Goal: Task Accomplishment & Management: Manage account settings

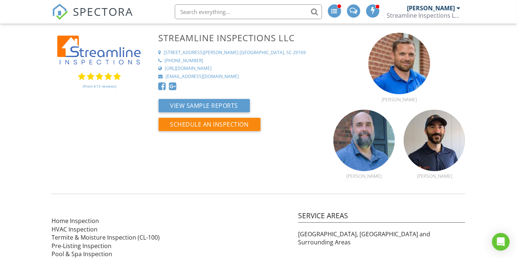
click at [98, 19] on span "SPECTORA" at bounding box center [103, 11] width 60 height 15
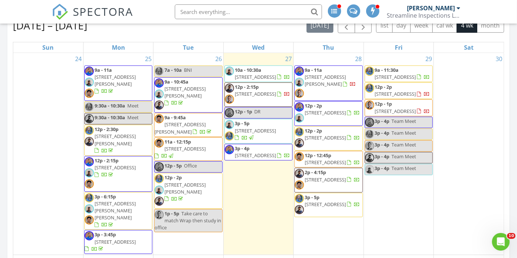
scroll to position [333, 0]
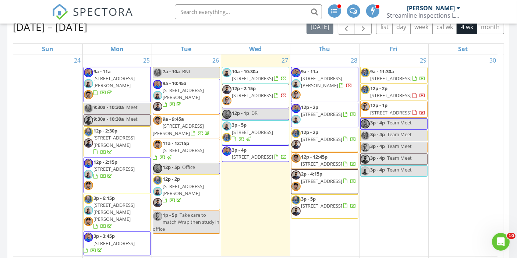
click at [266, 99] on span "[STREET_ADDRESS]" at bounding box center [252, 95] width 41 height 7
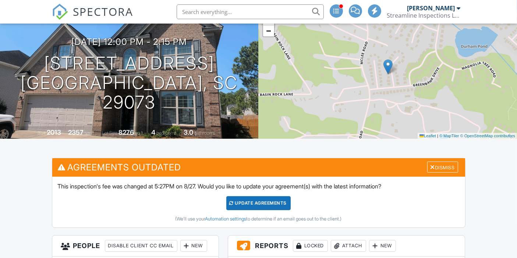
scroll to position [102, 0]
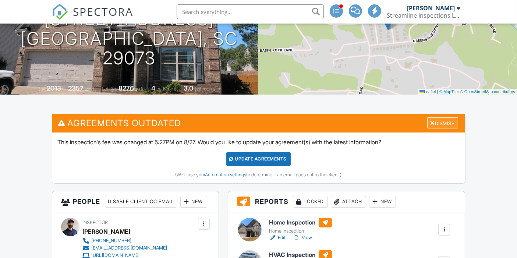
click at [447, 123] on div "Dismiss" at bounding box center [443, 122] width 31 height 11
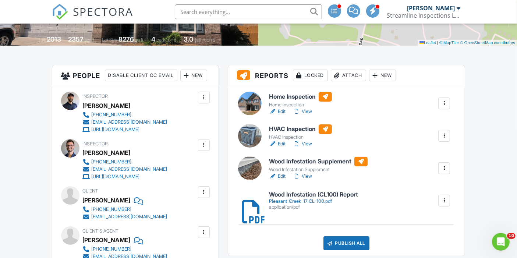
scroll to position [150, 0]
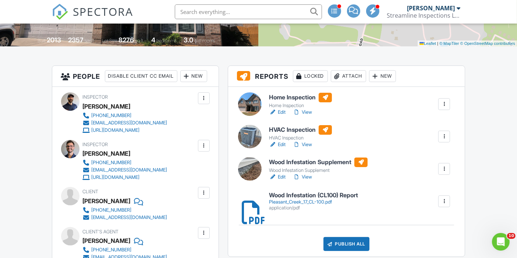
click at [310, 111] on link "View" at bounding box center [302, 112] width 19 height 7
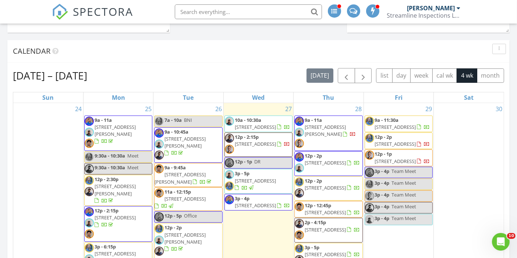
scroll to position [292, 0]
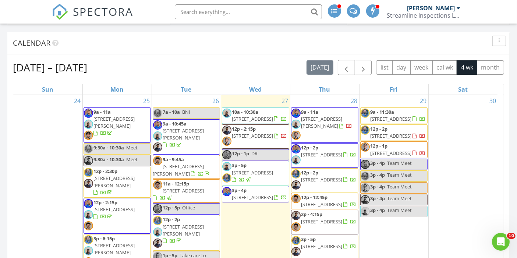
click at [191, 144] on span "9a - 10:45a 3644 Park Rd, Ridgeway 29130" at bounding box center [186, 137] width 67 height 34
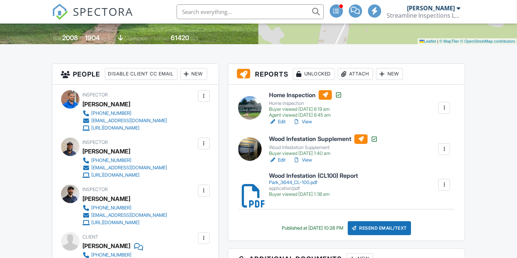
click at [309, 122] on link "View" at bounding box center [302, 121] width 19 height 7
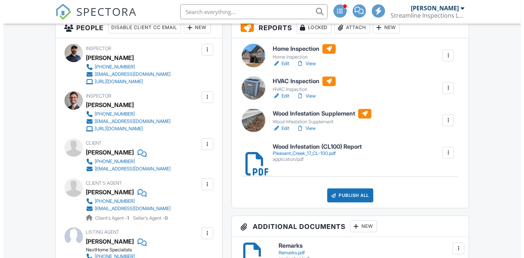
scroll to position [215, 0]
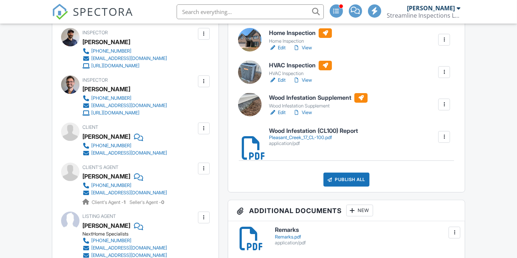
click at [357, 179] on div "Publish All" at bounding box center [347, 180] width 46 height 14
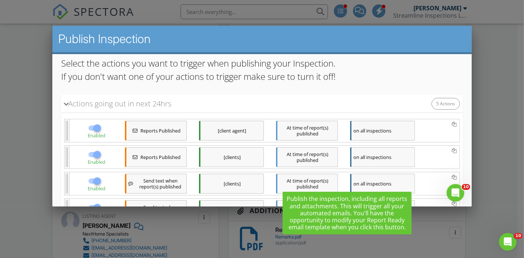
scroll to position [169, 0]
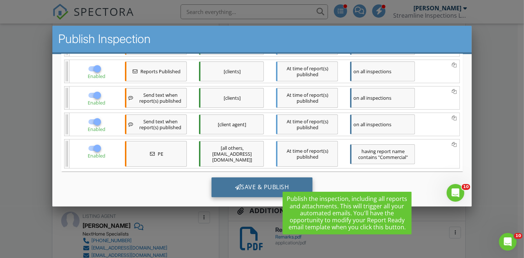
click at [292, 178] on div "Save & Publish" at bounding box center [261, 188] width 101 height 20
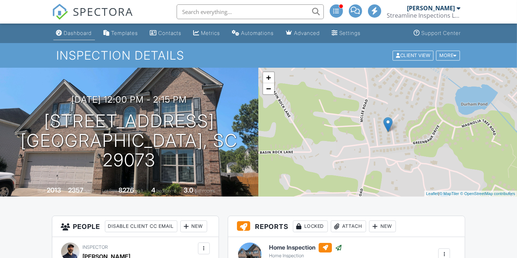
click at [71, 32] on div "Dashboard" at bounding box center [78, 33] width 28 height 6
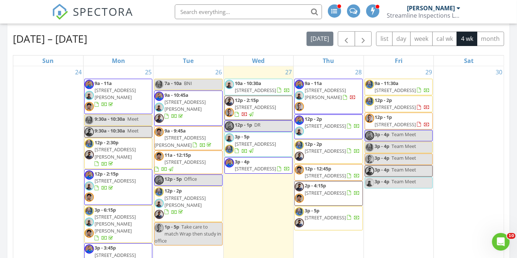
scroll to position [337, 0]
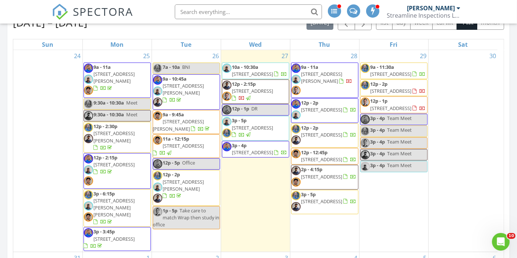
drag, startPoint x: 311, startPoint y: 194, endPoint x: 311, endPoint y: 186, distance: 8.1
click at [311, 186] on span "2p - 4:15p 2953 Old Field Rd, Sumter 29150" at bounding box center [325, 177] width 67 height 22
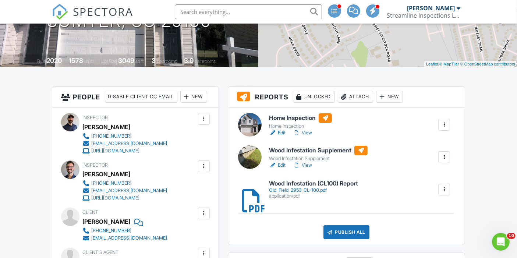
click at [203, 123] on div at bounding box center [203, 118] width 7 height 7
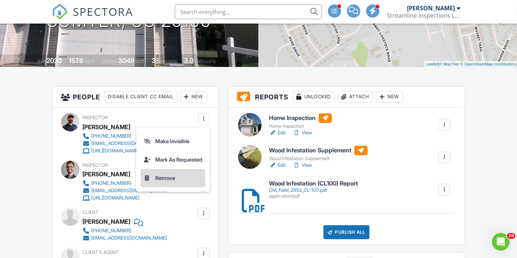
click at [171, 187] on li "Remove" at bounding box center [173, 178] width 65 height 18
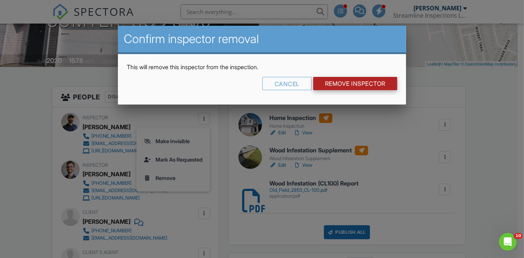
click at [332, 78] on input "Remove Inspector" at bounding box center [355, 83] width 84 height 13
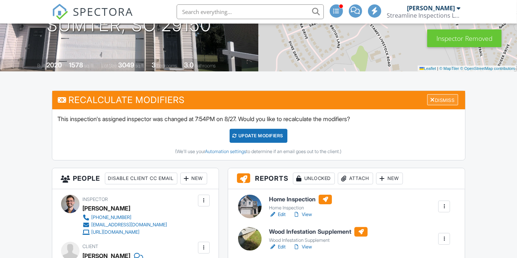
click at [443, 99] on div "Dismiss" at bounding box center [443, 99] width 31 height 11
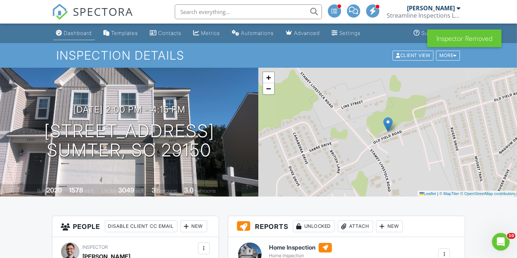
click at [79, 32] on div "Dashboard" at bounding box center [78, 33] width 28 height 6
